Goal: Task Accomplishment & Management: Manage account settings

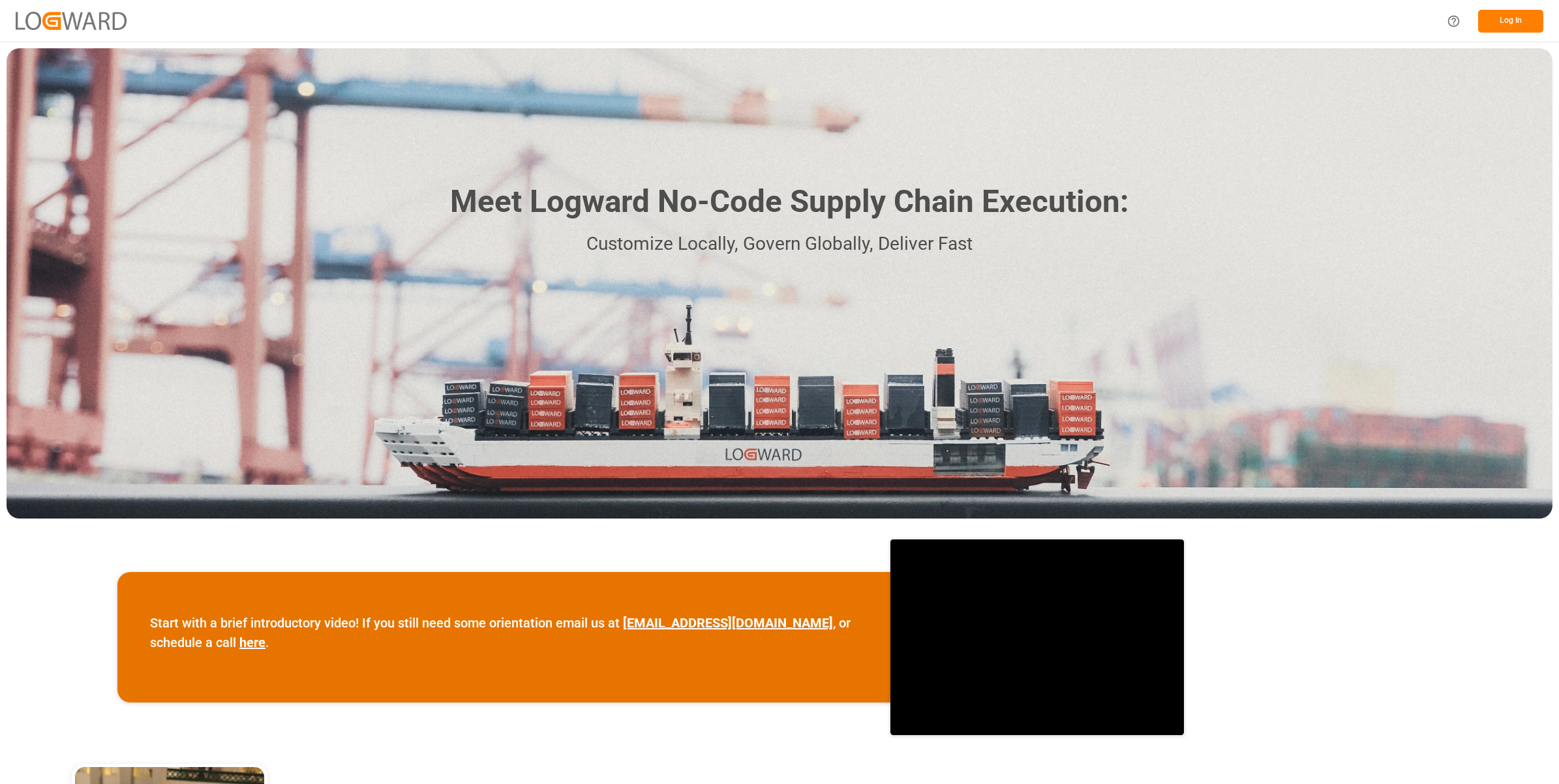
click at [1498, 20] on button "Log In" at bounding box center [1510, 21] width 65 height 23
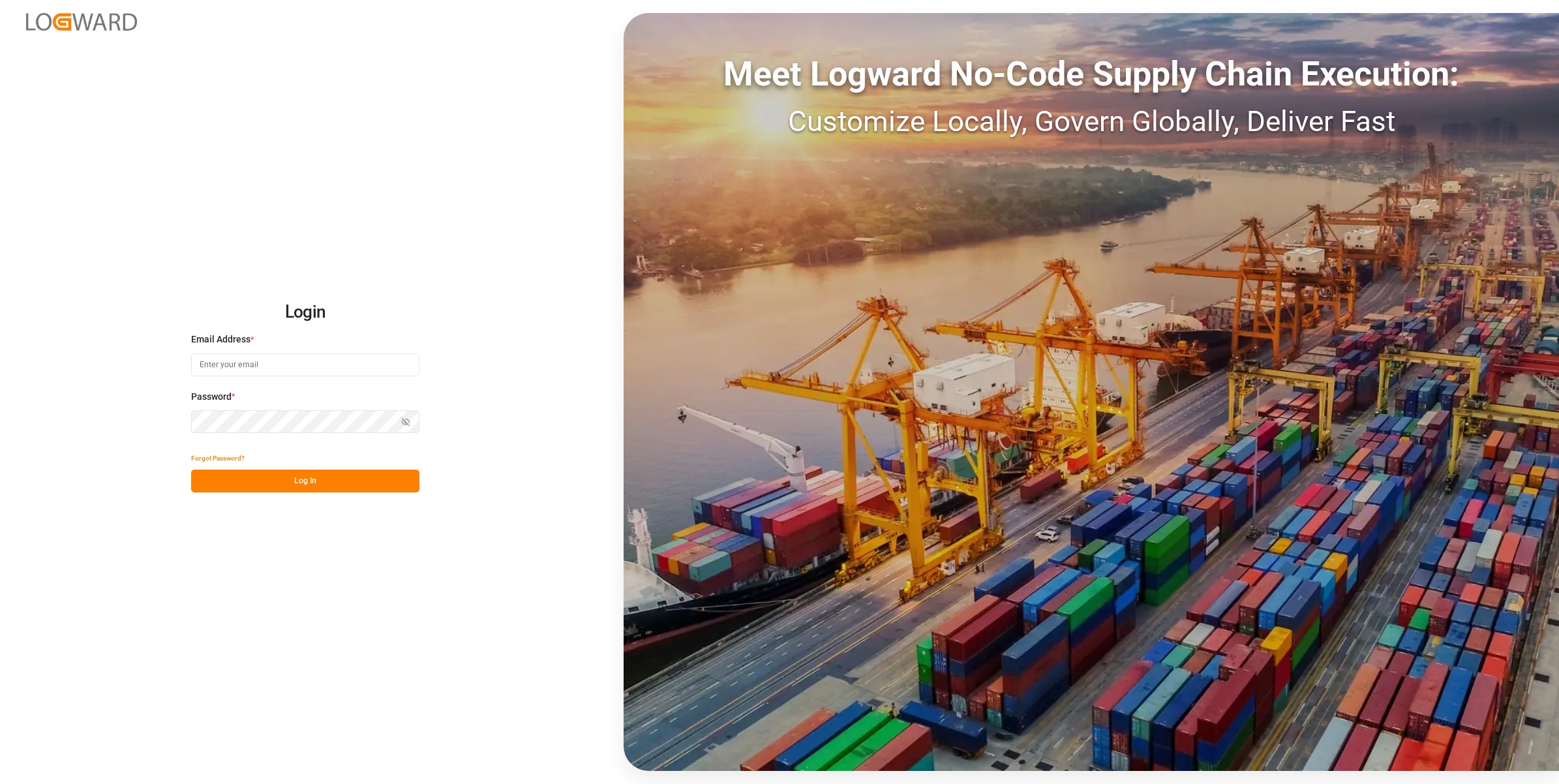
click at [238, 365] on input at bounding box center [305, 365] width 228 height 23
click at [373, 490] on button "Log In" at bounding box center [305, 481] width 228 height 23
click at [229, 365] on input "[EMAIL_ADDRESS][PERSON_NAME][DOMAIN_NAME]" at bounding box center [305, 365] width 228 height 23
click at [186, 362] on div "Login Email Address * [EMAIL_ADDRESS][PERSON_NAME][DOMAIN_NAME] Password * Show…" at bounding box center [779, 392] width 1559 height 784
click at [196, 362] on input "[EMAIL_ADDRESS][PERSON_NAME][DOMAIN_NAME]" at bounding box center [305, 365] width 228 height 23
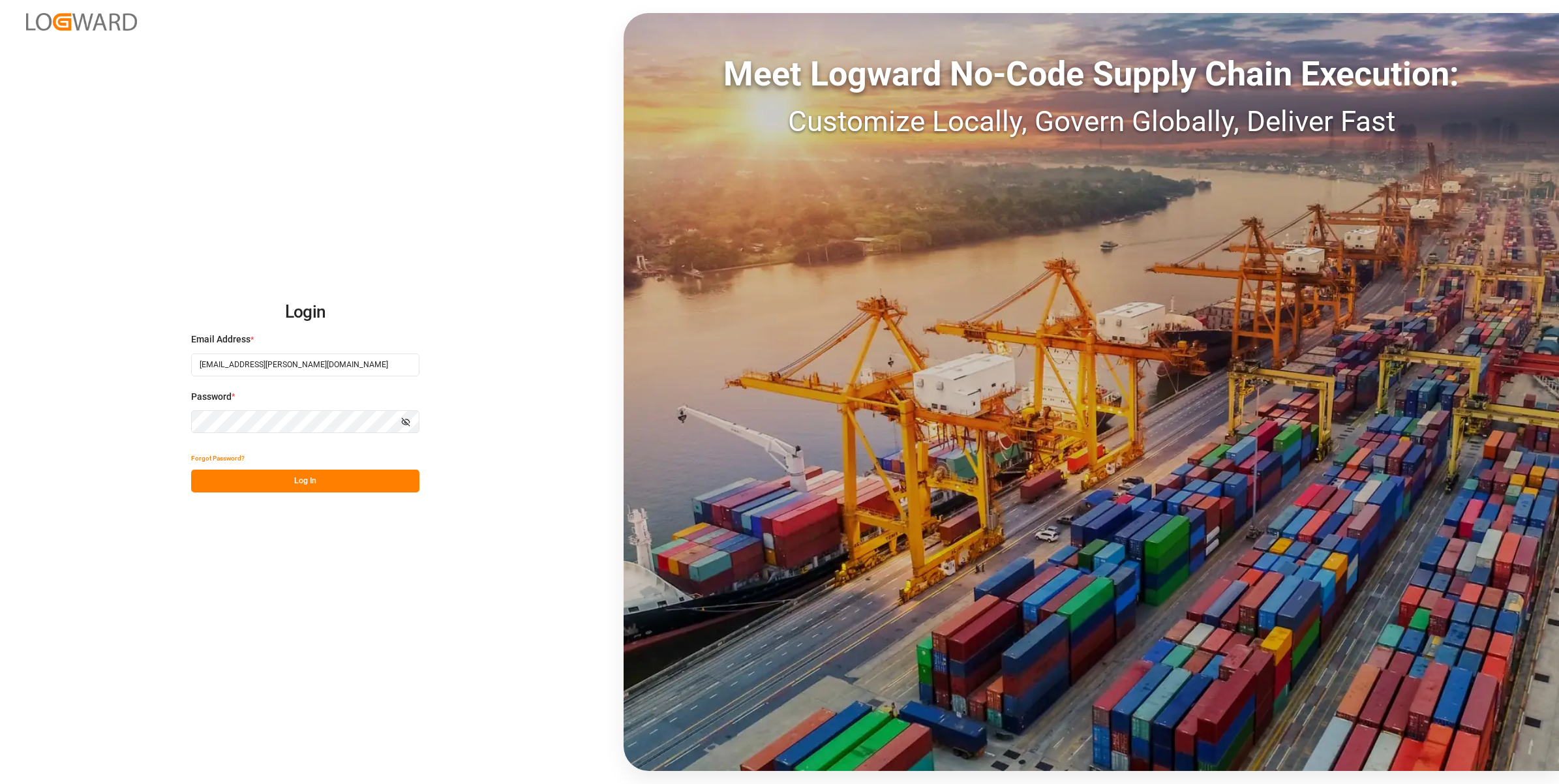
click at [338, 369] on input "[EMAIL_ADDRESS][PERSON_NAME][DOMAIN_NAME]" at bounding box center [305, 365] width 228 height 23
click at [227, 365] on input "[EMAIL_ADDRESS][PERSON_NAME][DOMAIN_NAME]" at bounding box center [305, 365] width 228 height 23
click at [331, 474] on button "Log In" at bounding box center [305, 481] width 228 height 23
drag, startPoint x: 314, startPoint y: 369, endPoint x: 321, endPoint y: 367, distance: 7.3
click at [314, 369] on input "[EMAIL_ADDRESS][PERSON_NAME][DOMAIN_NAME]" at bounding box center [305, 365] width 228 height 23
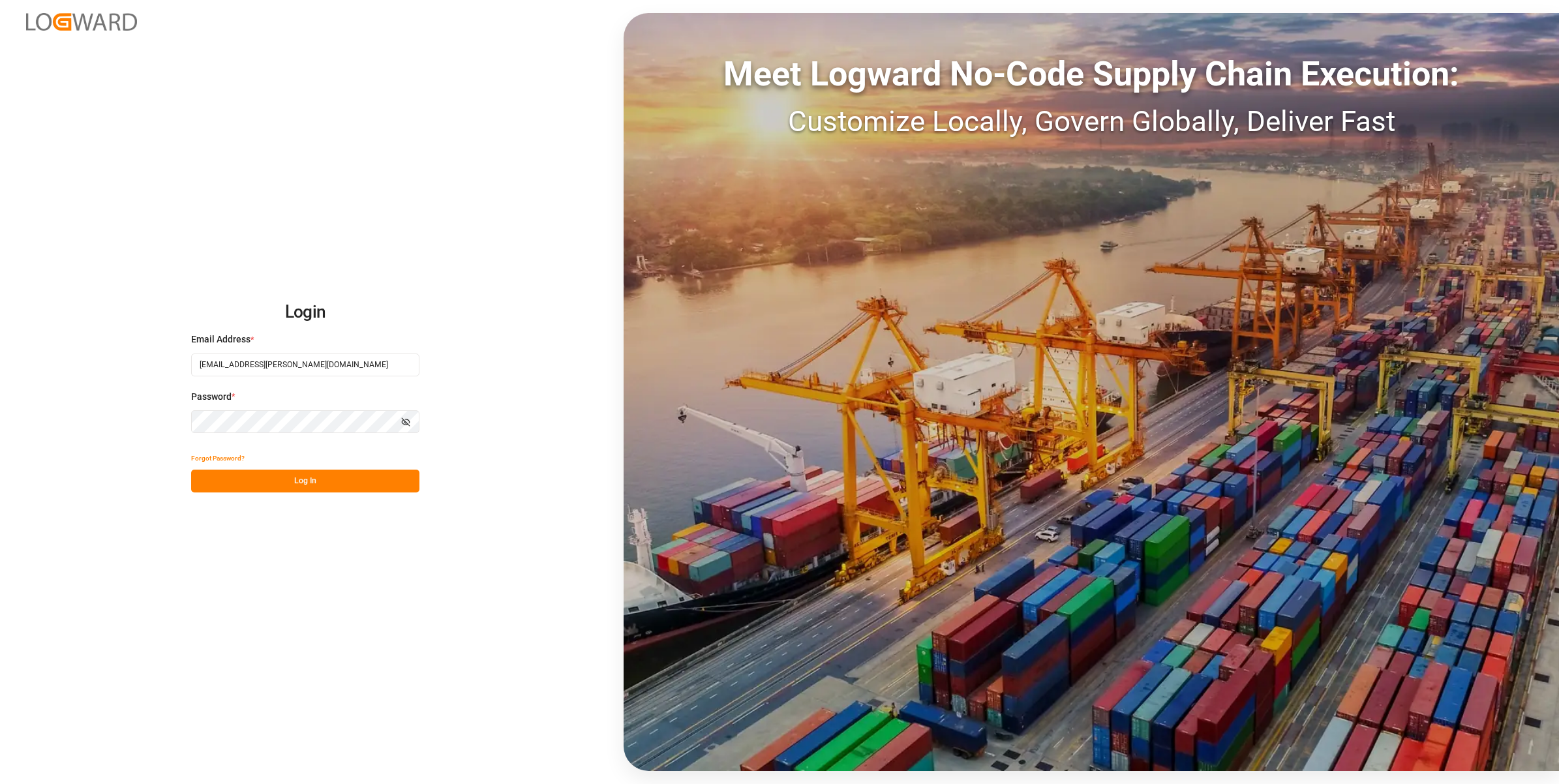
type input "[EMAIL_ADDRESS][PERSON_NAME][DOMAIN_NAME]"
click at [201, 366] on input "[EMAIL_ADDRESS][PERSON_NAME][DOMAIN_NAME]" at bounding box center [305, 365] width 228 height 23
click at [574, 315] on div "Login Email Address * [EMAIL_ADDRESS][PERSON_NAME][DOMAIN_NAME] Password * Show…" at bounding box center [779, 392] width 1559 height 784
click at [403, 418] on icon "button" at bounding box center [405, 422] width 9 height 9
click at [362, 486] on button "Log In" at bounding box center [305, 481] width 228 height 23
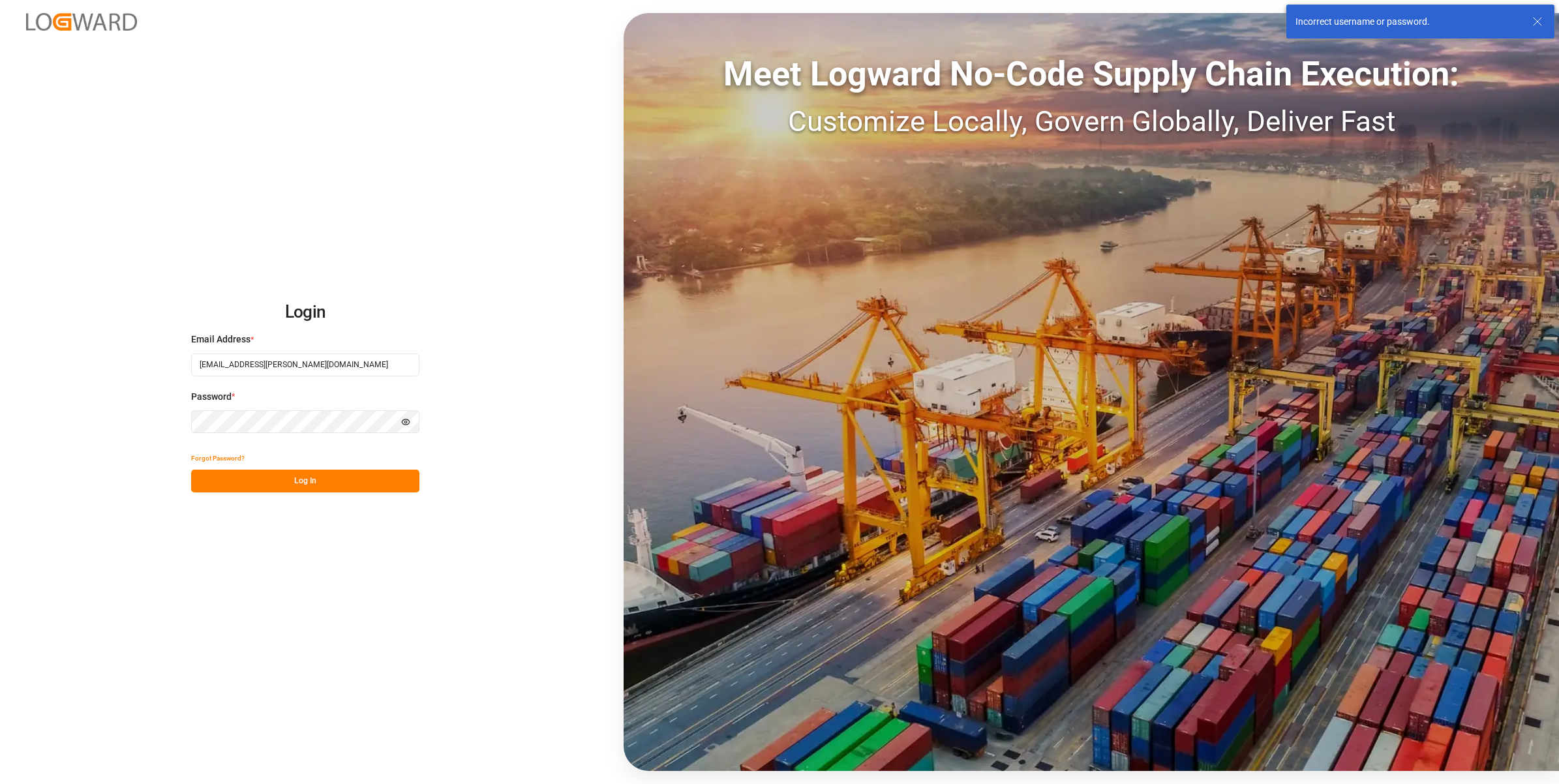
click at [305, 480] on button "Log In" at bounding box center [305, 481] width 228 height 23
click at [411, 305] on h2 "Login" at bounding box center [305, 312] width 228 height 42
click at [0, 343] on html "Login Email Address * [EMAIL_ADDRESS][PERSON_NAME][DOMAIN_NAME] Password * Hide…" at bounding box center [779, 392] width 1559 height 784
click at [0, 350] on html "Login Email Address * [EMAIL_ADDRESS][PERSON_NAME][DOMAIN_NAME] Password * Hide…" at bounding box center [779, 392] width 1559 height 784
click at [331, 493] on div "Login Email Address * [EMAIL_ADDRESS][PERSON_NAME][DOMAIN_NAME] Password * Hide…" at bounding box center [779, 392] width 1559 height 784
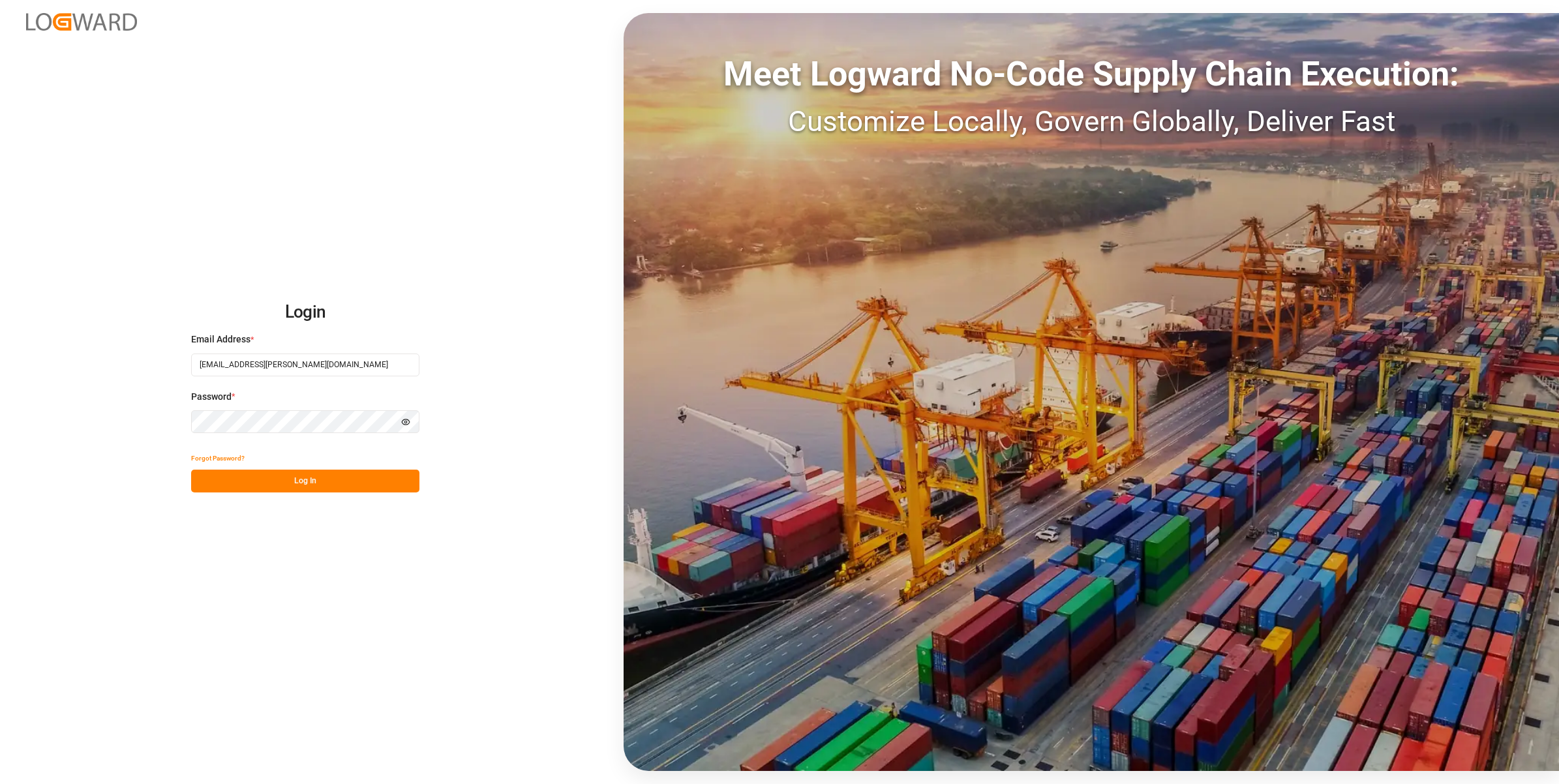
click at [340, 479] on button "Log In" at bounding box center [305, 481] width 228 height 23
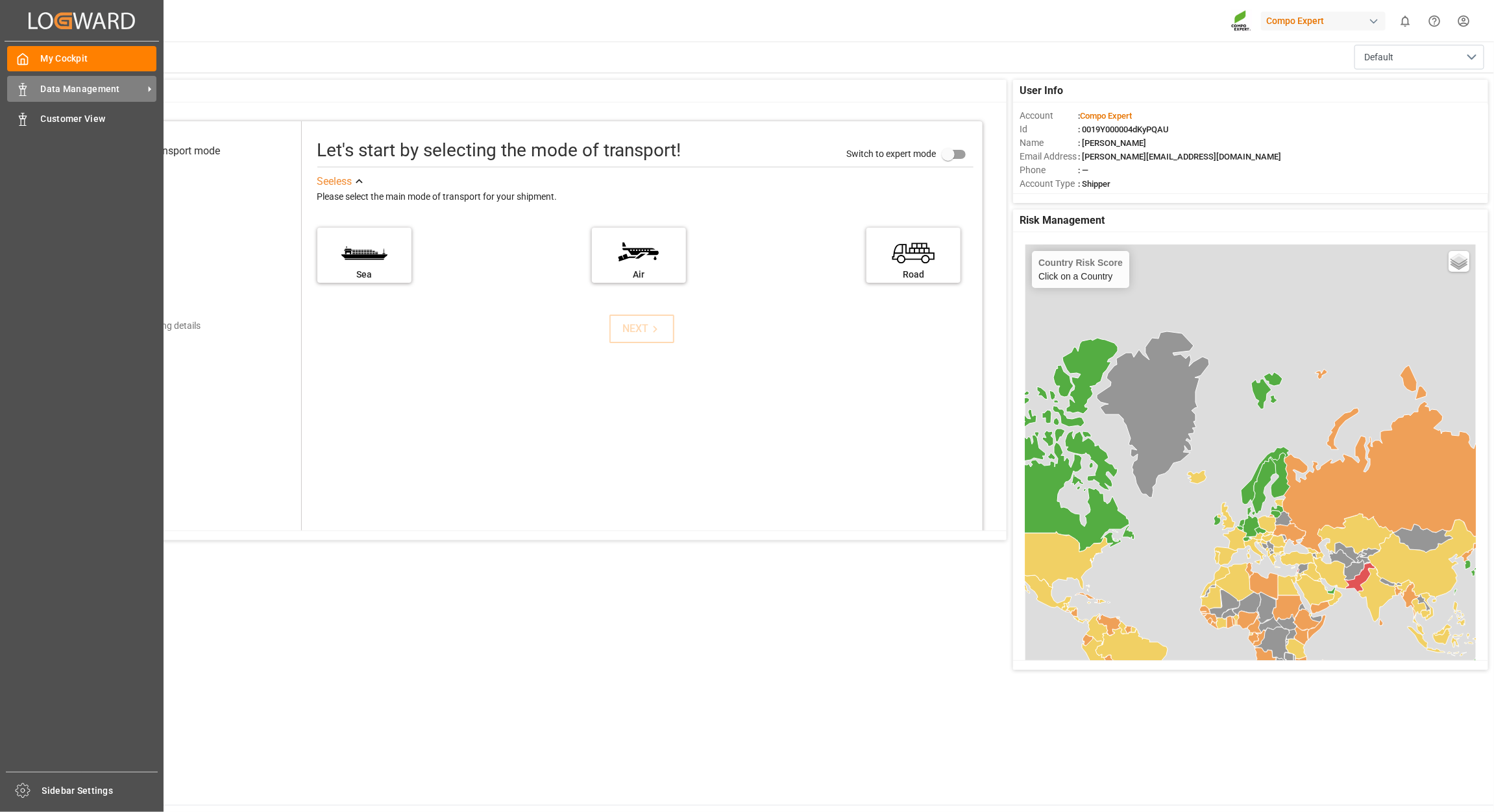
click at [130, 80] on div "Data Management Data Management" at bounding box center [81, 88] width 149 height 25
click at [81, 92] on span "Data Management" at bounding box center [92, 89] width 102 height 13
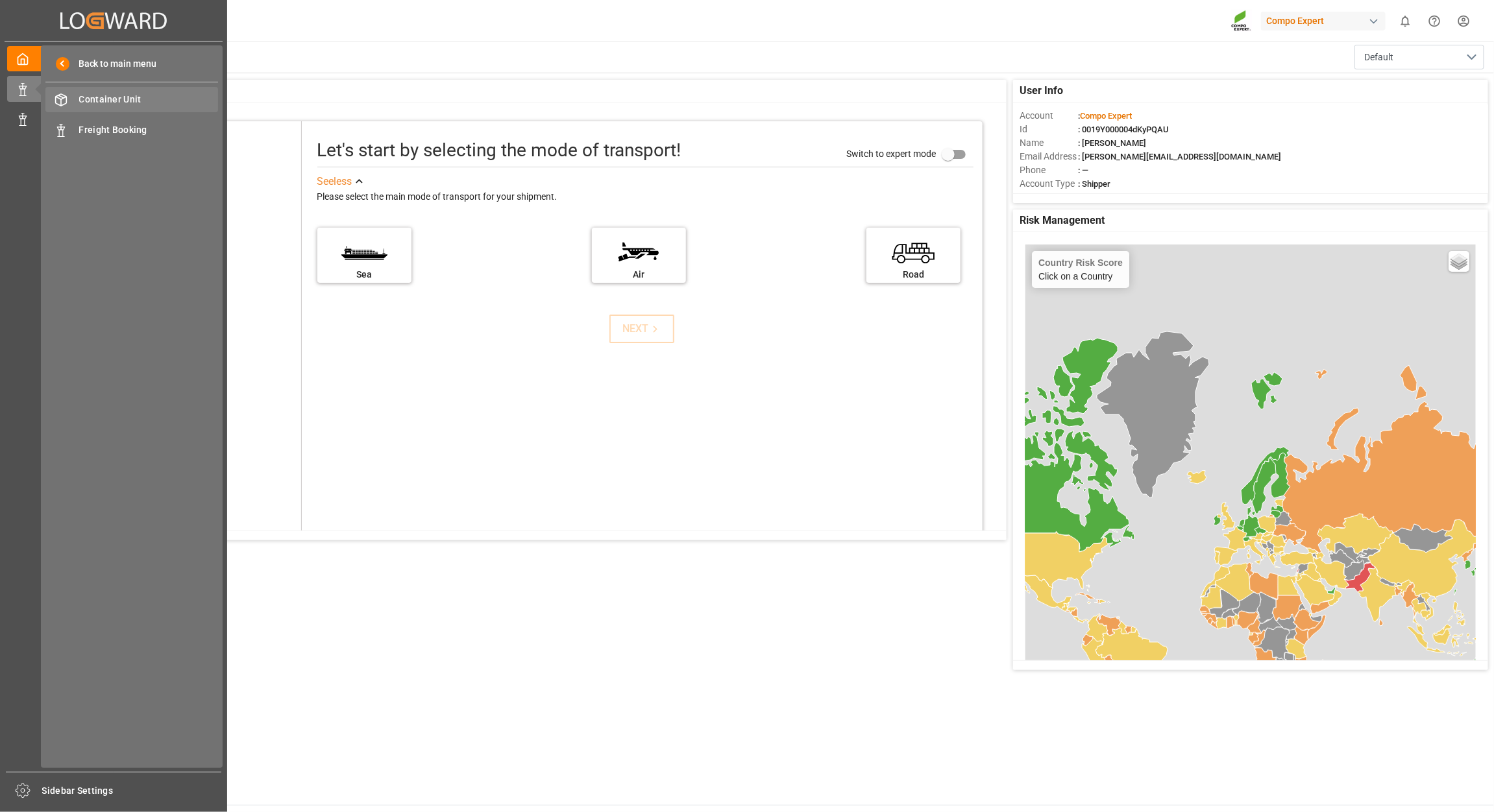
click at [161, 98] on span "Container Unit" at bounding box center [148, 99] width 139 height 13
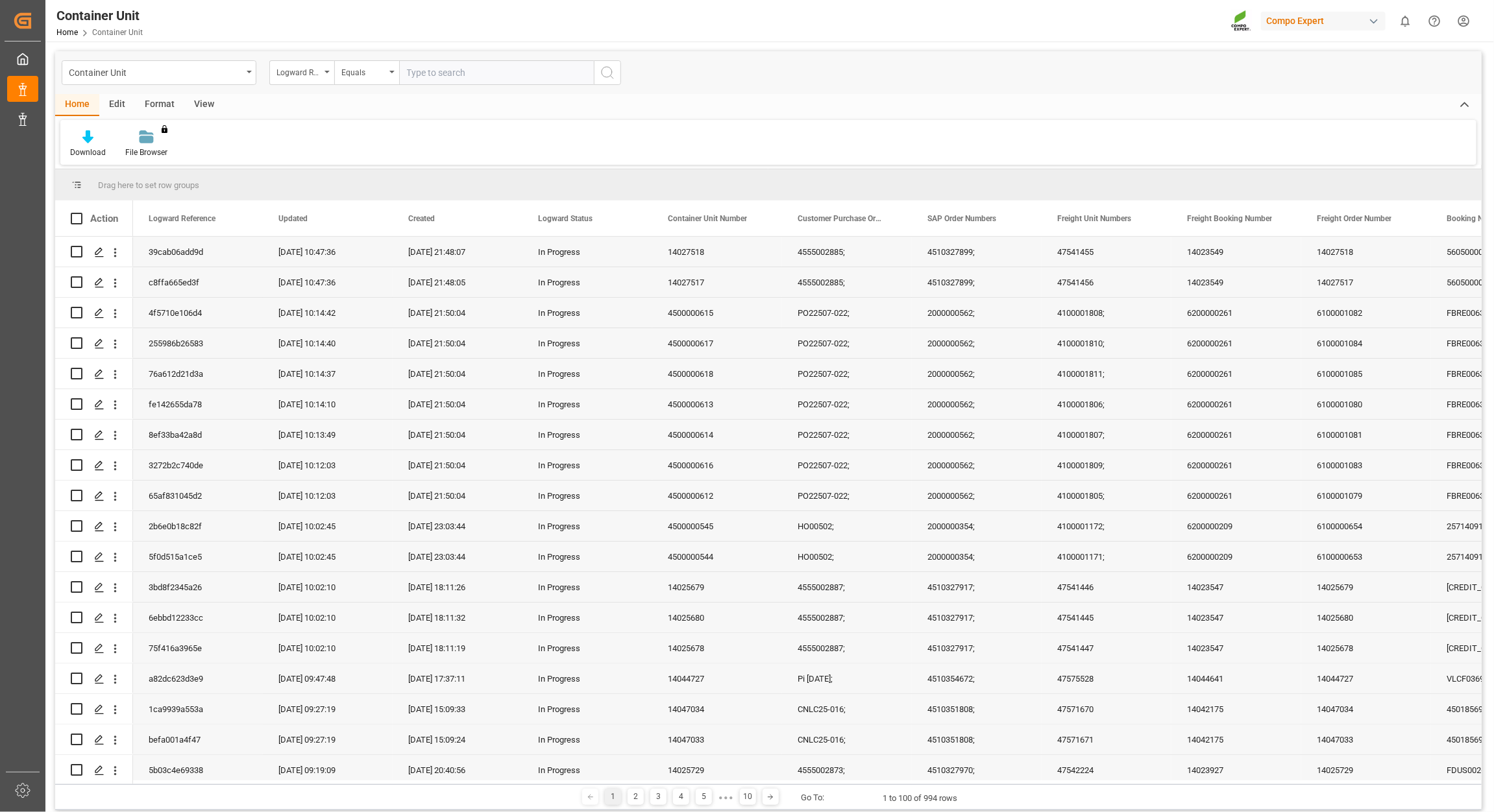
click at [991, 132] on div "Download File Browser You don't have permission for this feature. Contact admin." at bounding box center [768, 142] width 1416 height 45
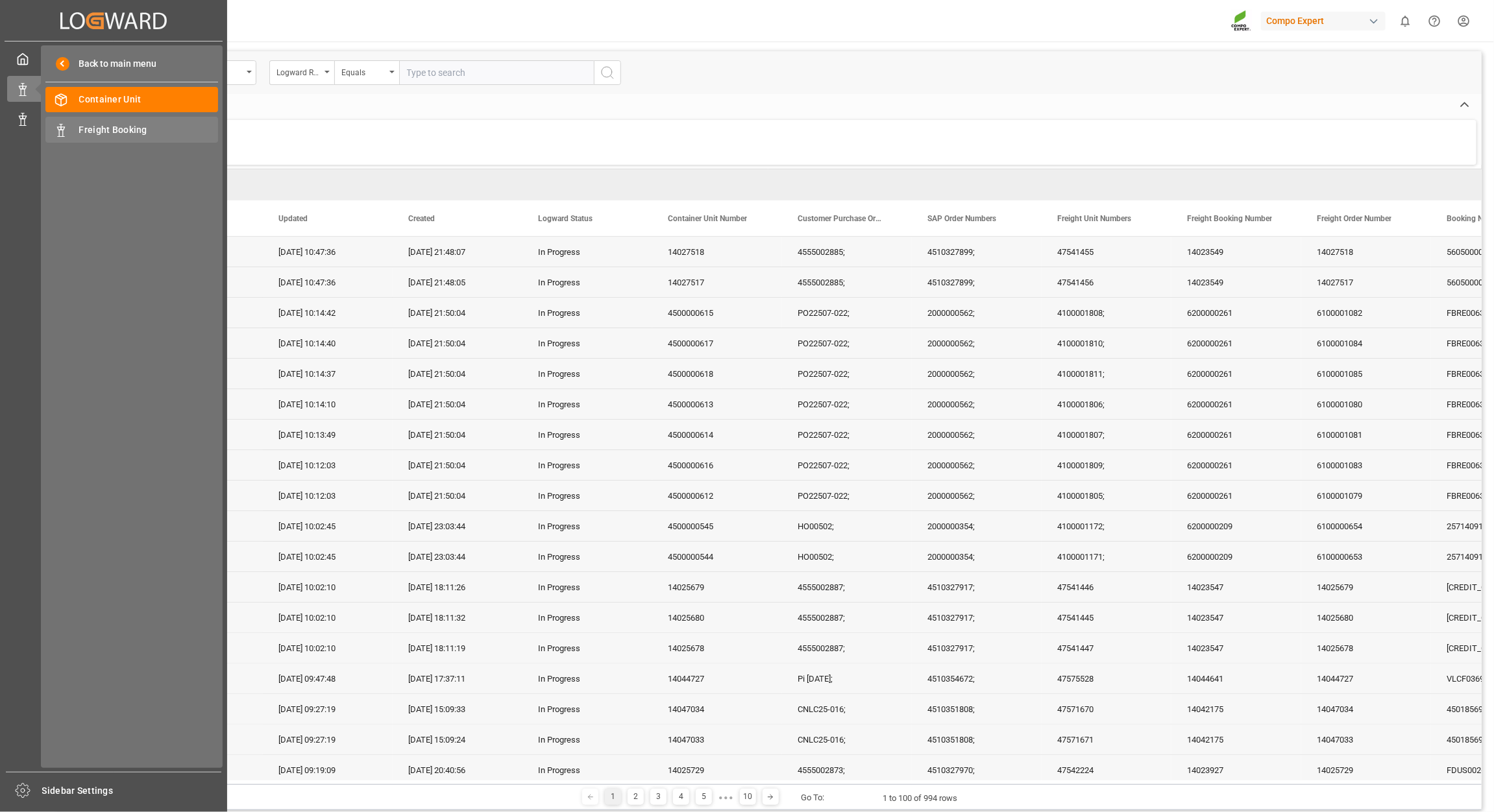
click at [118, 125] on span "Freight Booking" at bounding box center [148, 130] width 139 height 13
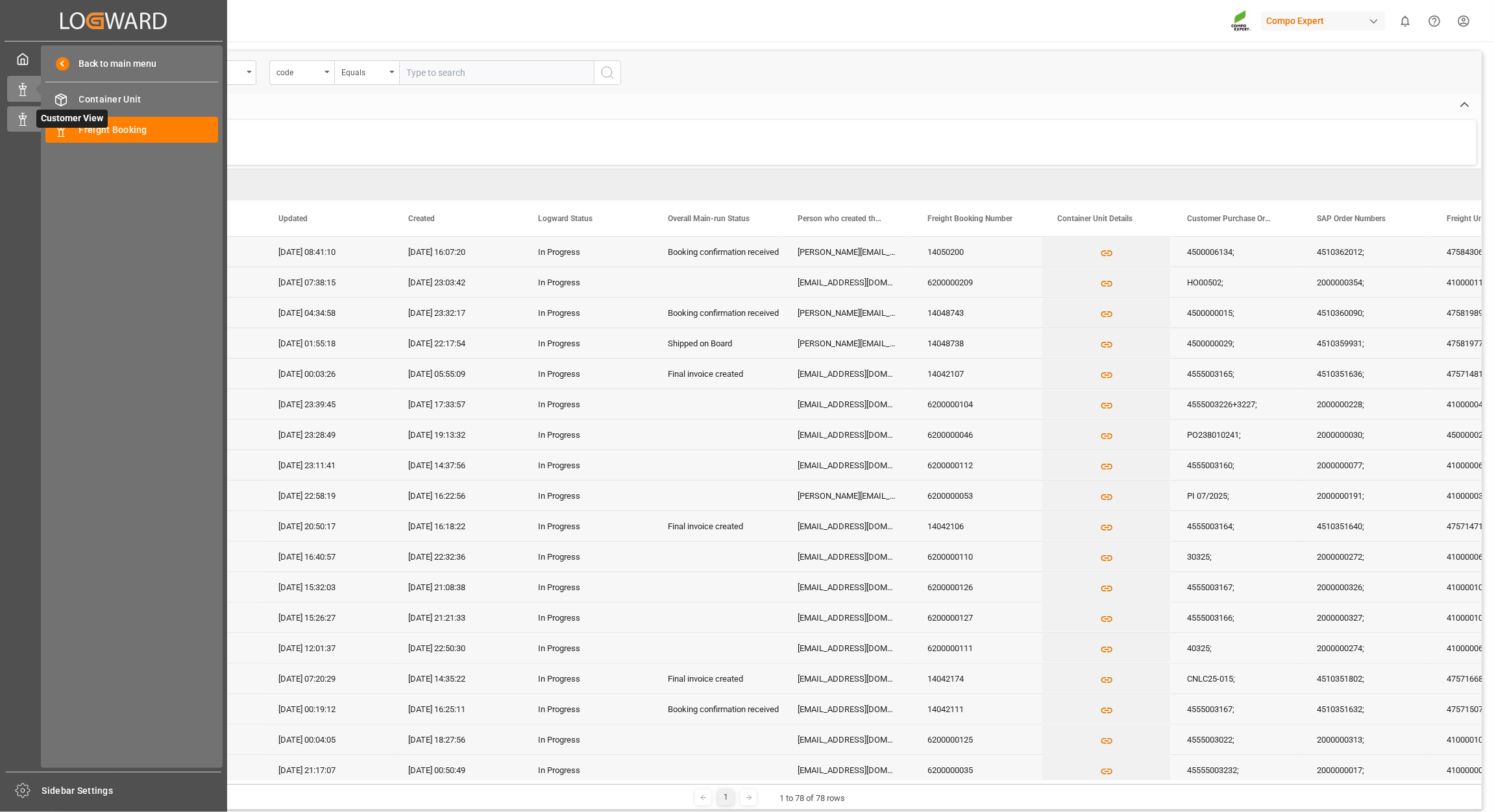
click at [13, 120] on div at bounding box center [18, 118] width 22 height 13
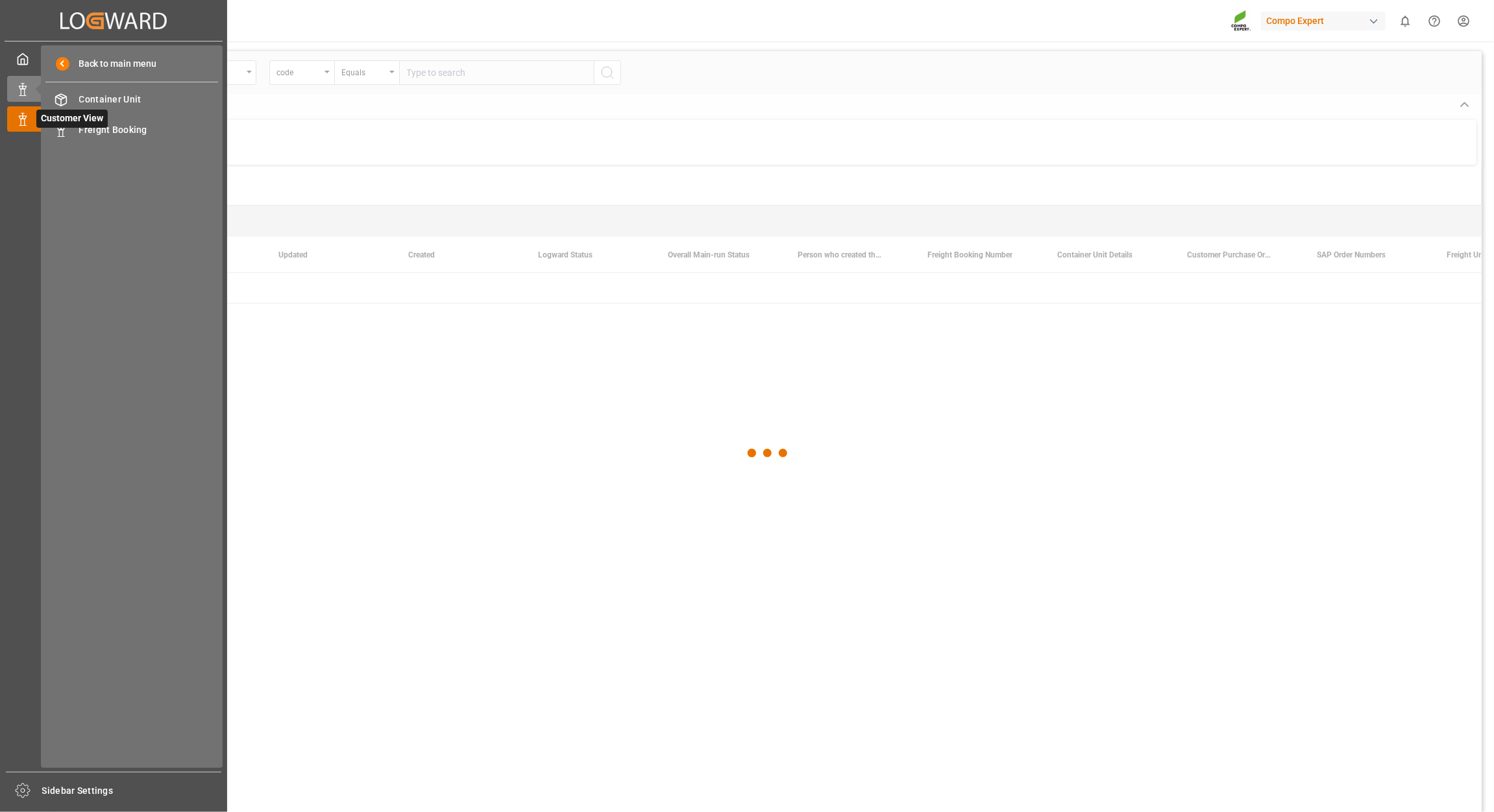
click at [26, 126] on line at bounding box center [22, 126] width 6 height 0
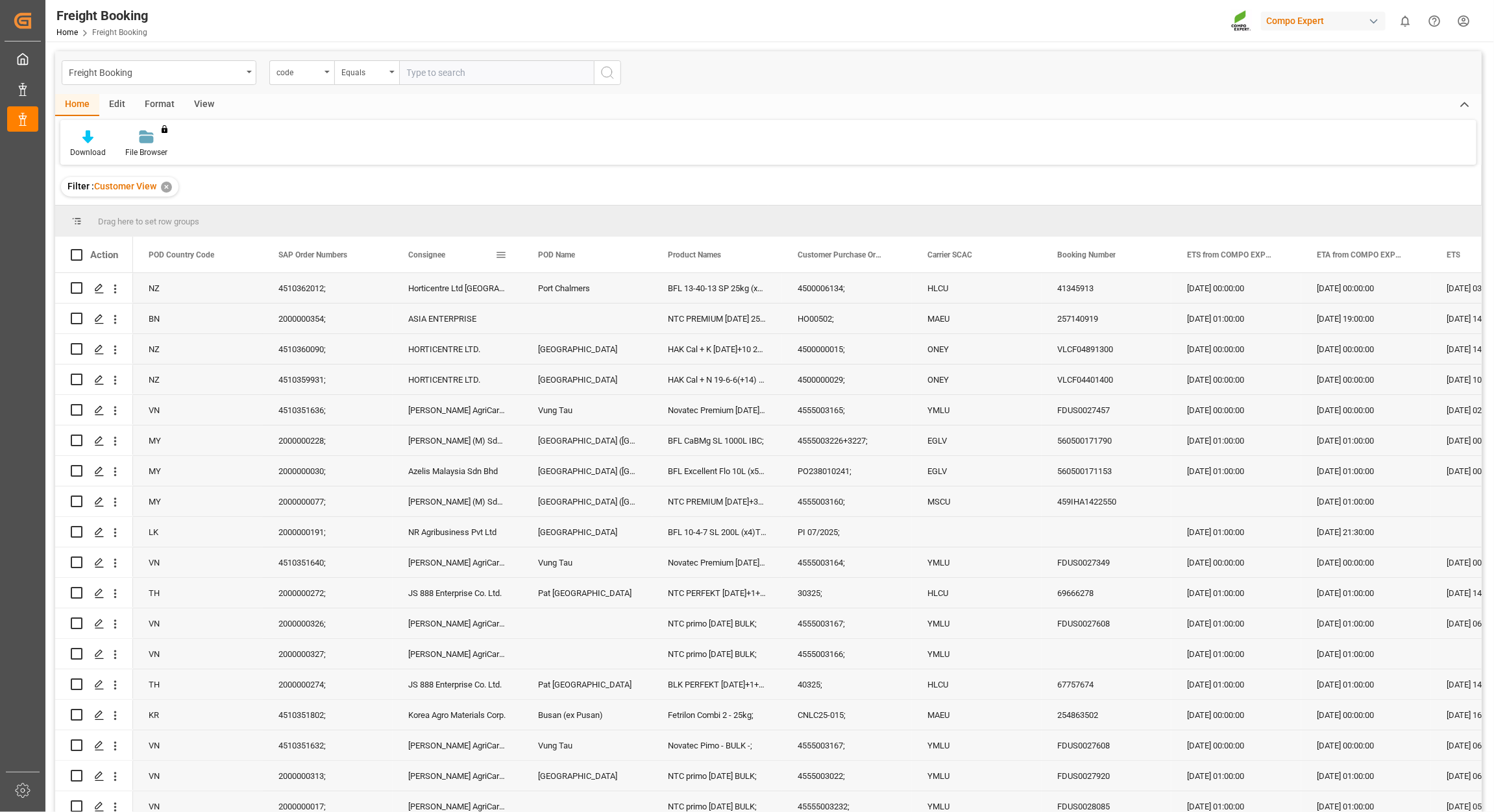
click at [502, 261] on div "Consignee" at bounding box center [457, 254] width 99 height 36
click at [500, 253] on span at bounding box center [501, 255] width 12 height 12
click at [560, 377] on span "Group by Consignee" at bounding box center [562, 379] width 101 height 24
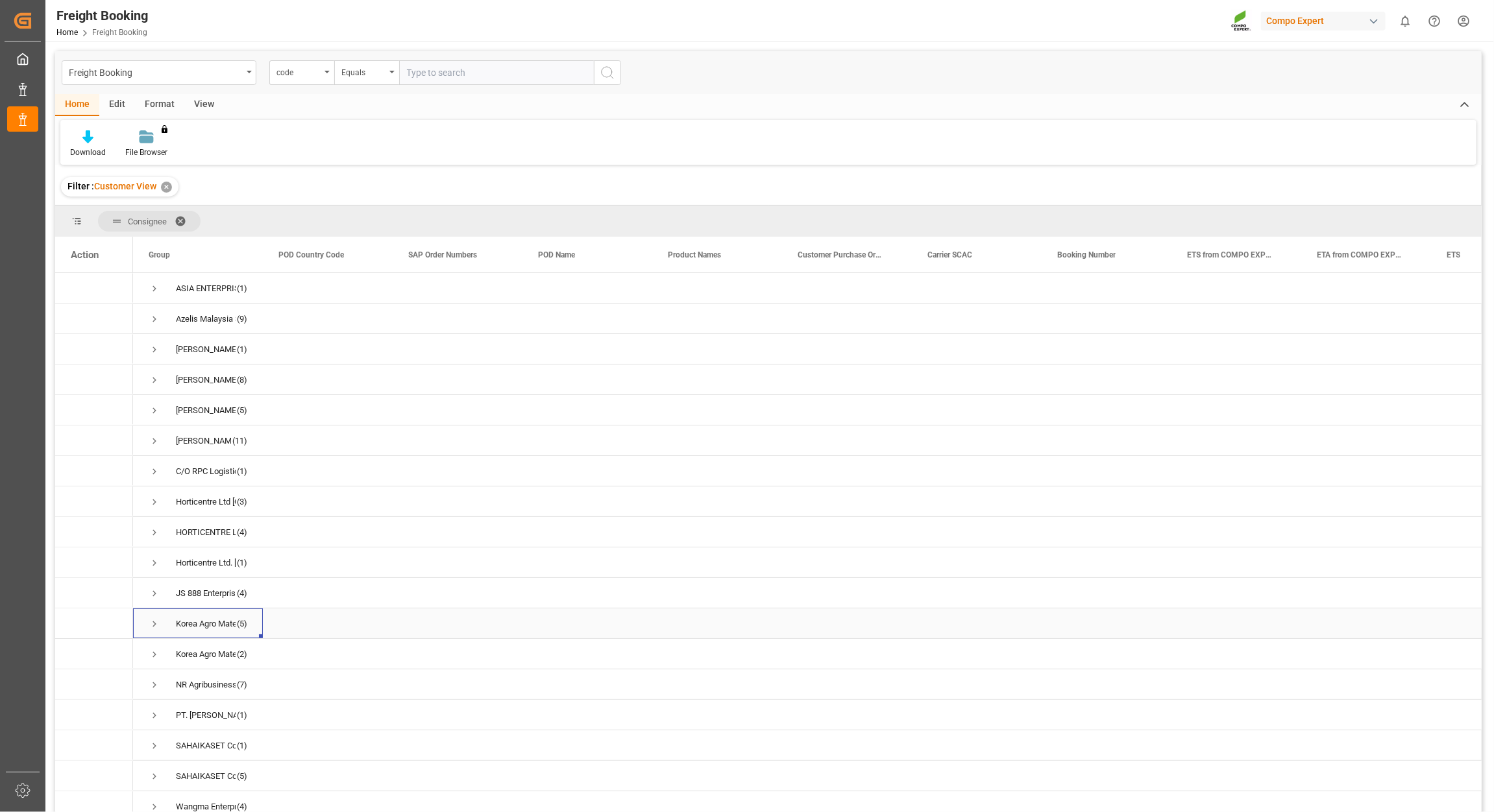
click at [226, 624] on div "Korea Agro Materials Corp." at bounding box center [205, 624] width 60 height 30
click at [154, 628] on span "Press SPACE to select this row." at bounding box center [154, 624] width 12 height 12
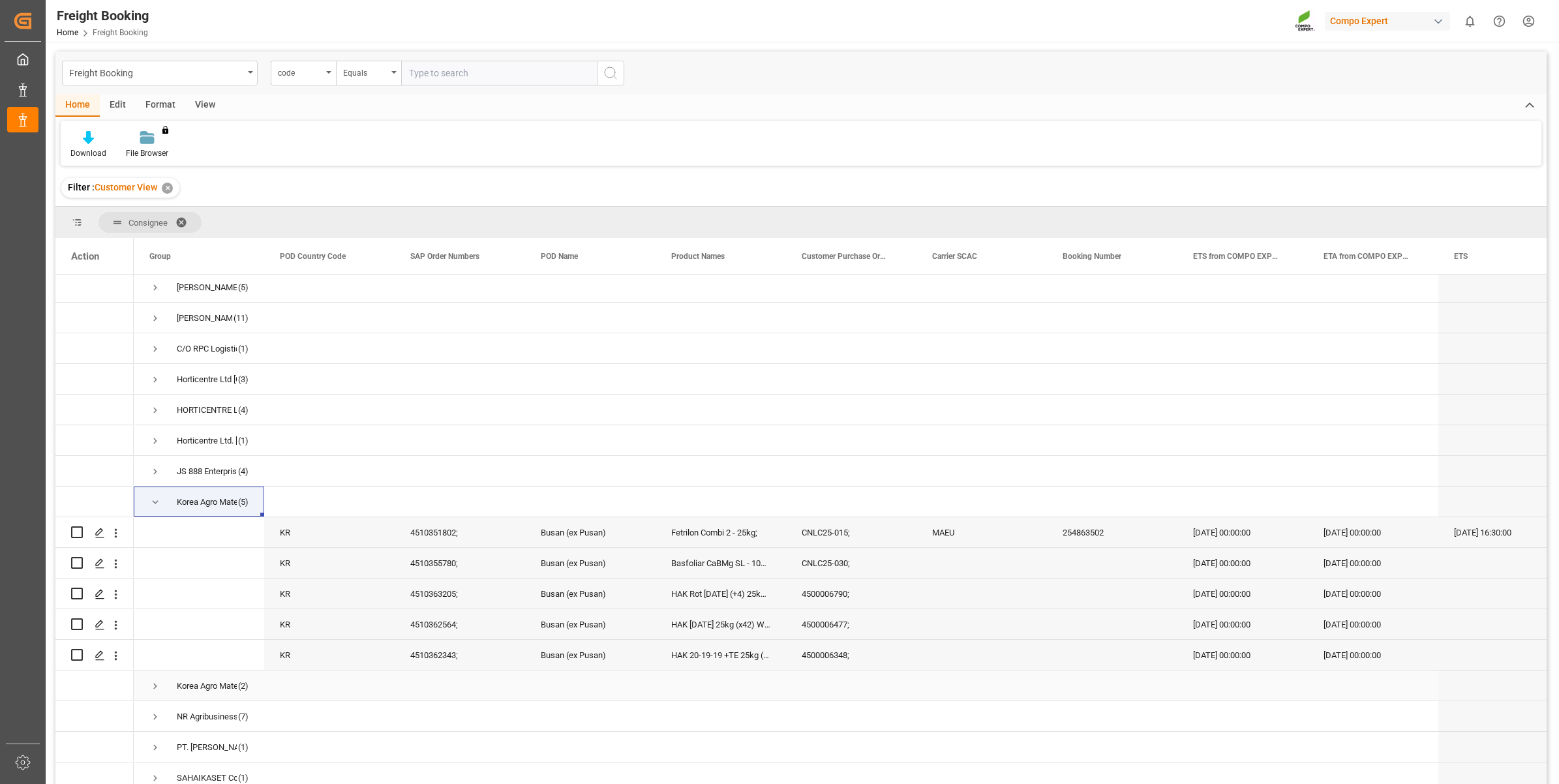
scroll to position [163, 0]
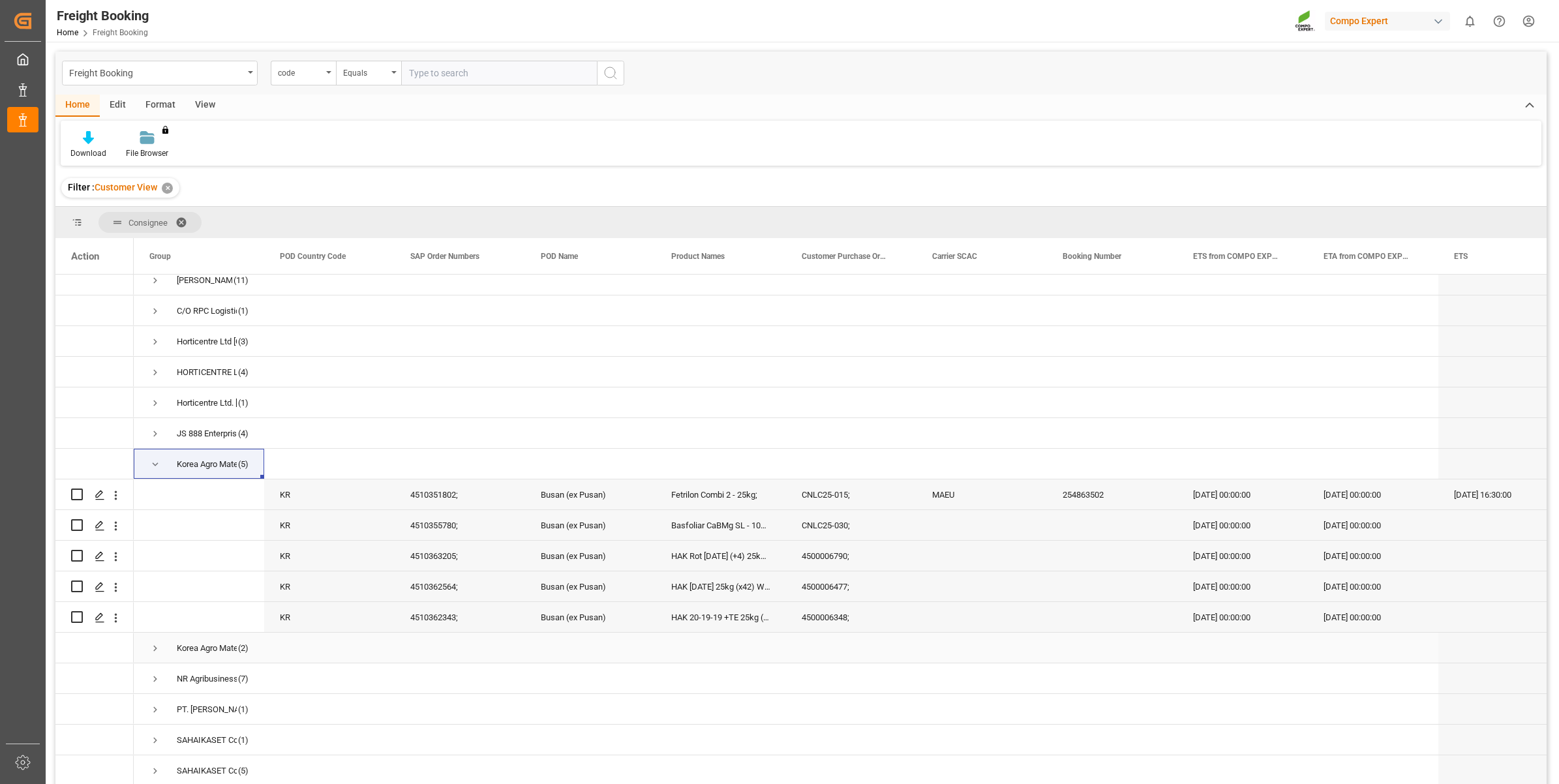
click at [209, 646] on div "Korea Agro Materials Corp., [STREET_ADDRESS][PERSON_NAME]" at bounding box center [206, 648] width 60 height 30
click at [157, 649] on span "Press SPACE to select this row." at bounding box center [155, 648] width 12 height 12
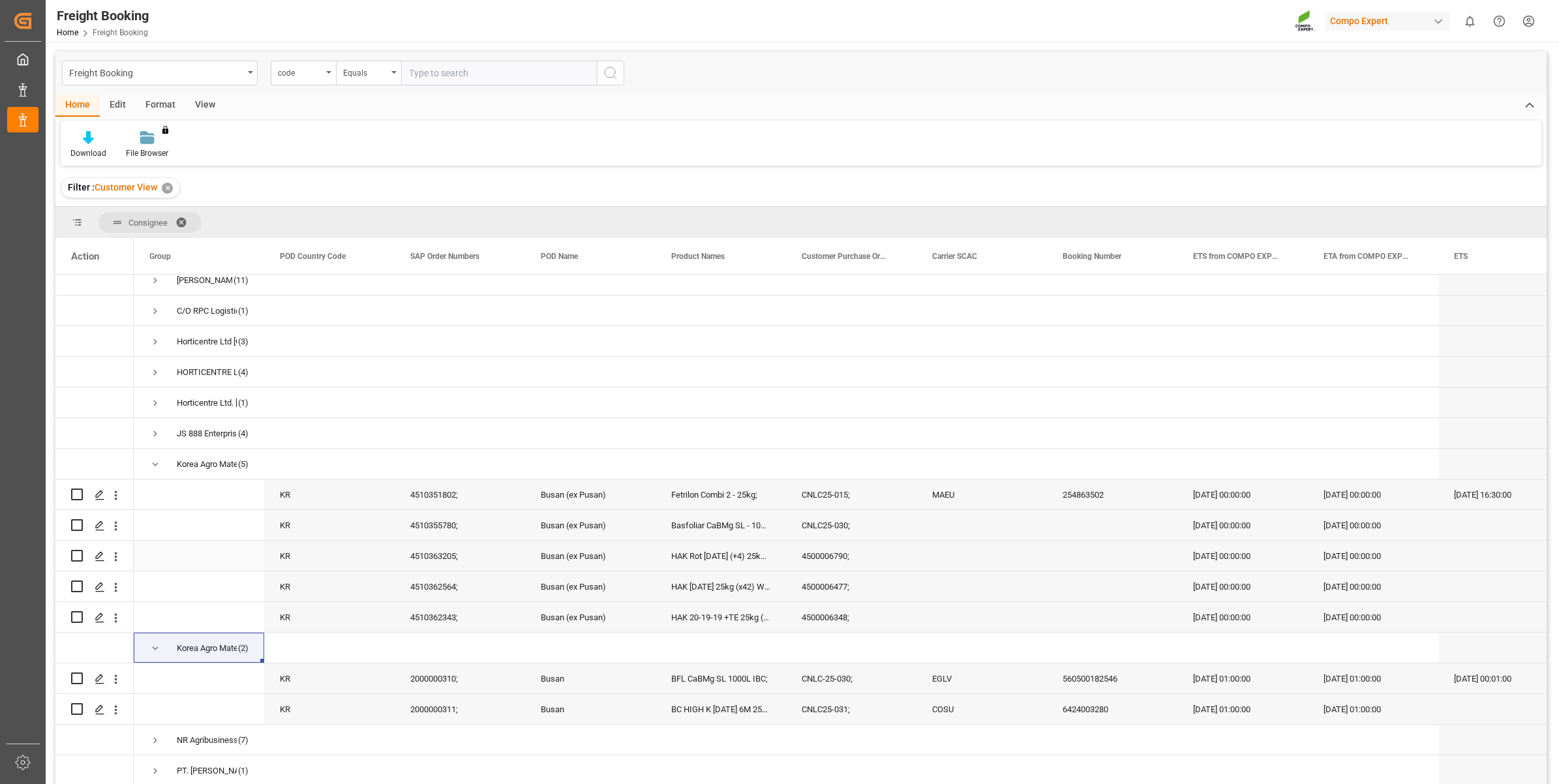
click at [904, 331] on div "Press SPACE to select this row." at bounding box center [851, 341] width 130 height 30
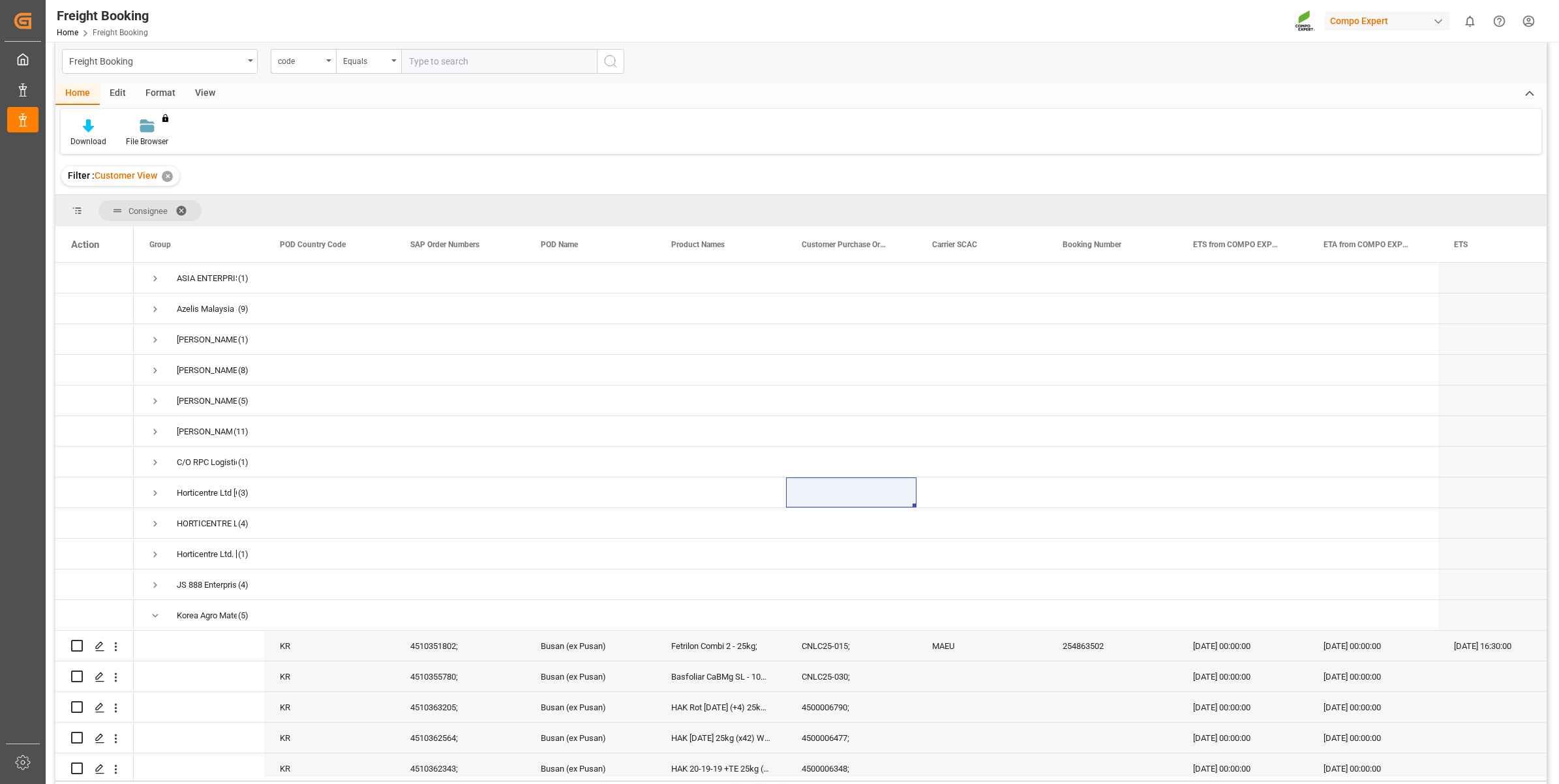
scroll to position [0, 0]
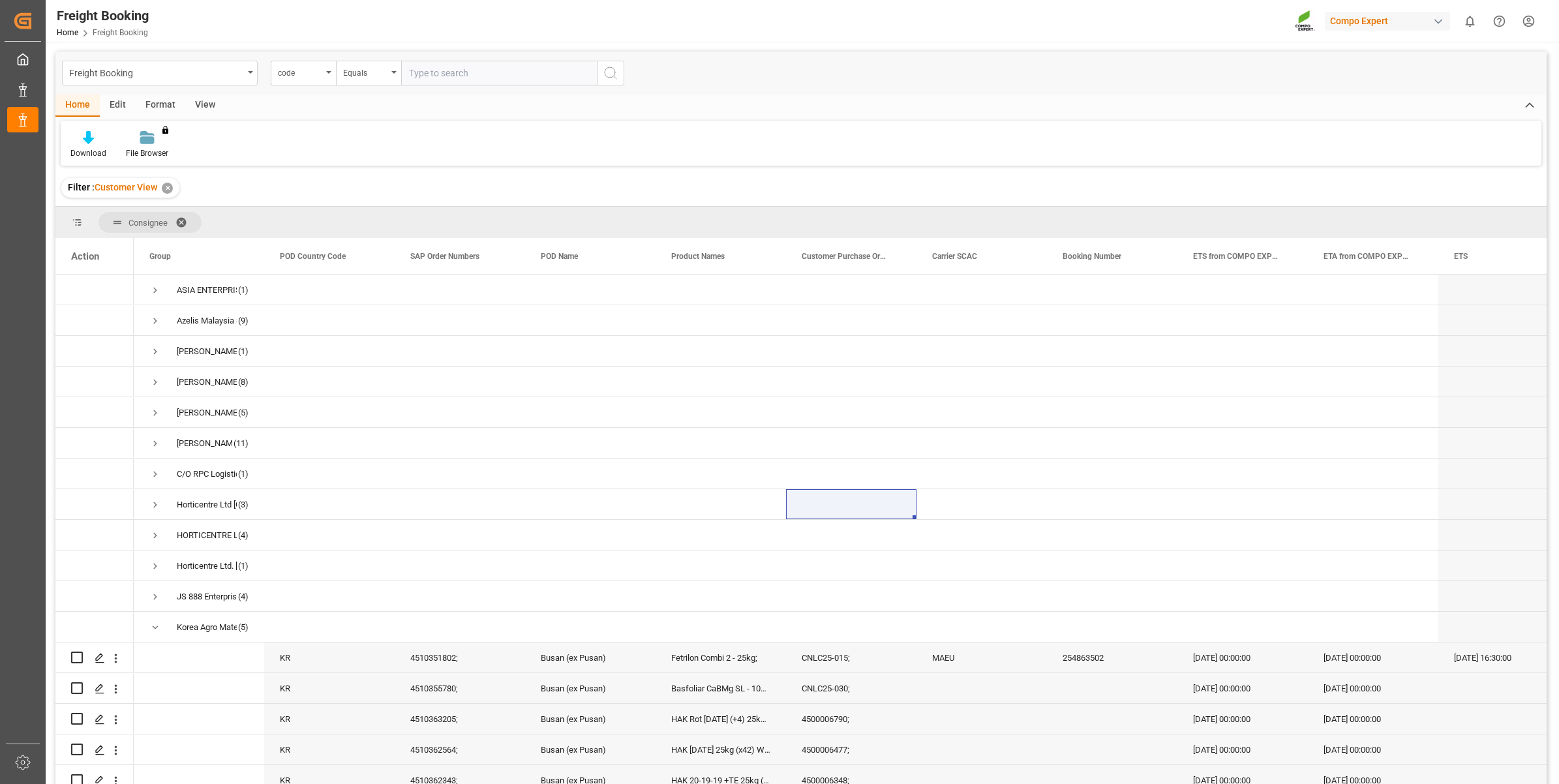
click at [1523, 20] on html "Created by potrace 1.15, written by [PERSON_NAME] [DATE]-[DATE] Created by potr…" at bounding box center [779, 392] width 1559 height 784
click at [1329, 249] on div "Logout" at bounding box center [1399, 244] width 267 height 24
